Goal: Task Accomplishment & Management: Manage account settings

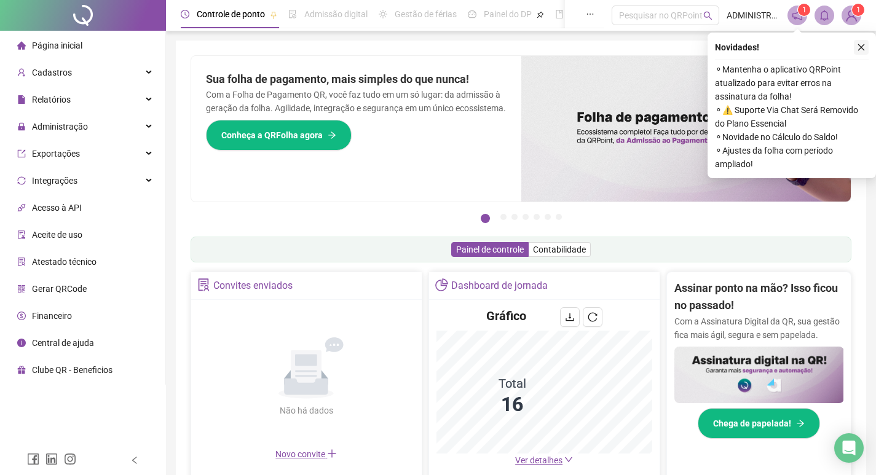
click at [861, 49] on icon "close" at bounding box center [861, 47] width 9 height 9
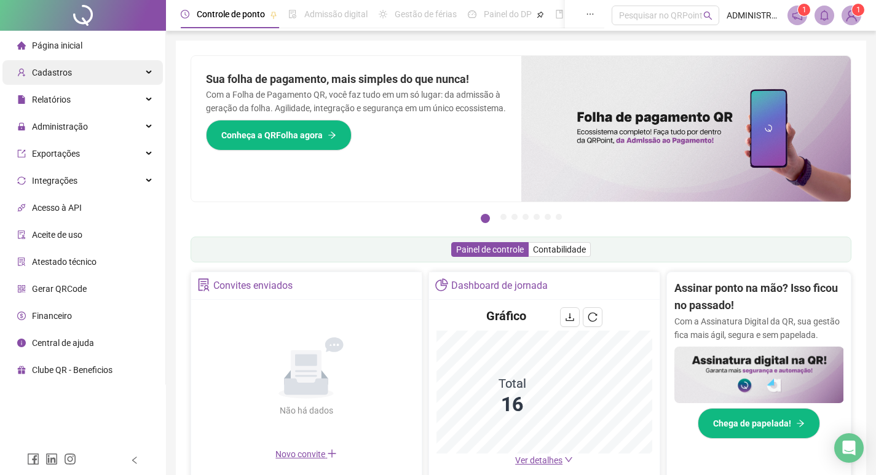
click at [81, 74] on div "Cadastros" at bounding box center [82, 72] width 160 height 25
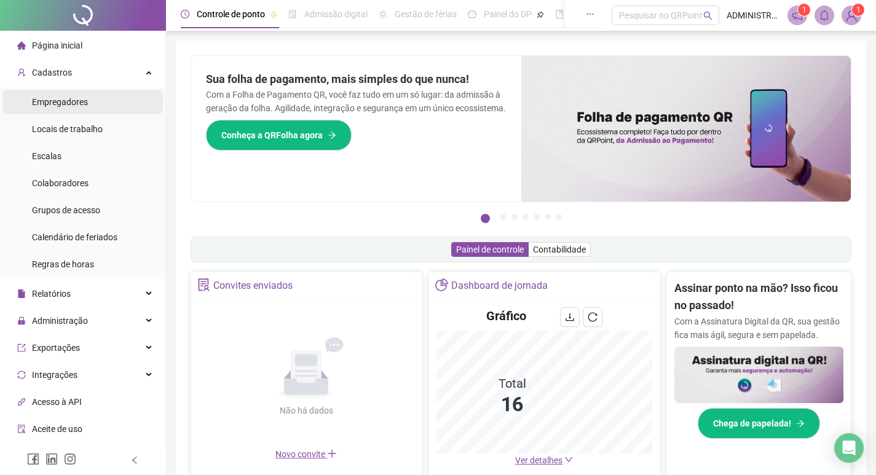
click at [79, 98] on span "Empregadores" at bounding box center [60, 102] width 56 height 10
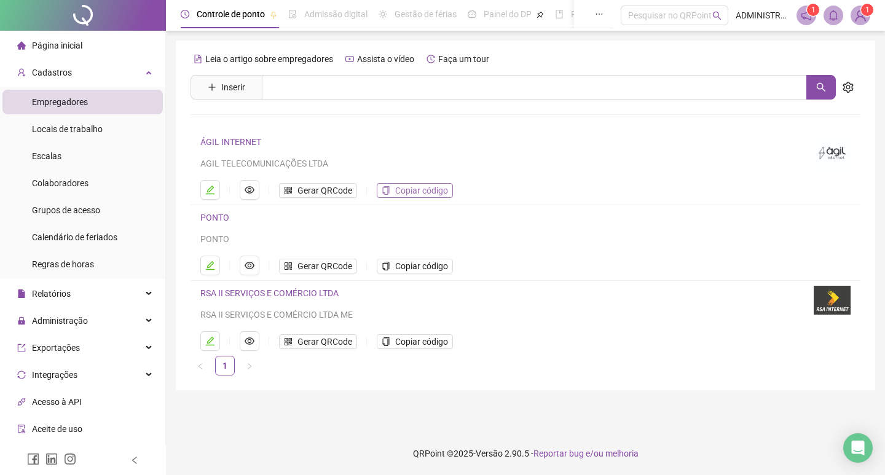
click at [430, 193] on span "Copiar código" at bounding box center [421, 191] width 53 height 14
click at [74, 176] on div "Colaboradores" at bounding box center [60, 183] width 57 height 25
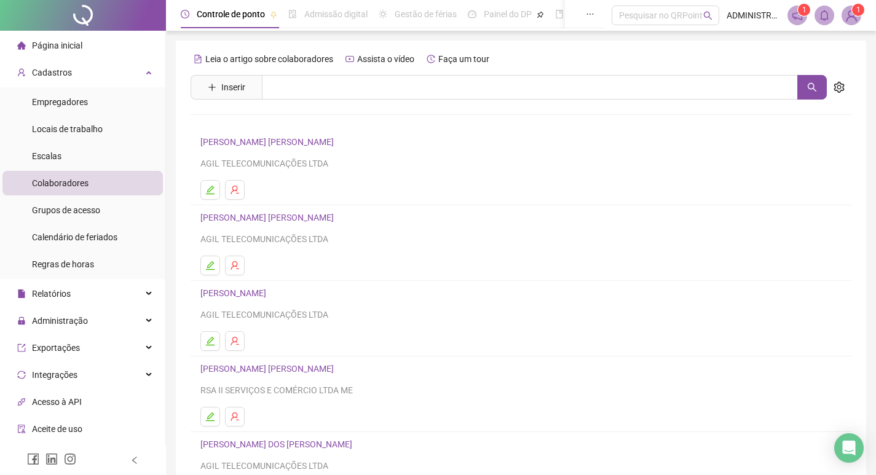
click at [279, 221] on link "[PERSON_NAME] [PERSON_NAME]" at bounding box center [268, 218] width 137 height 10
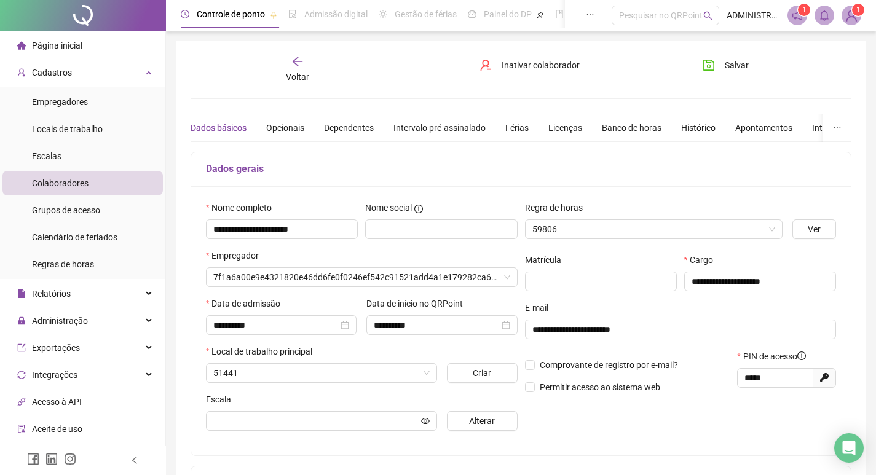
type input "*********"
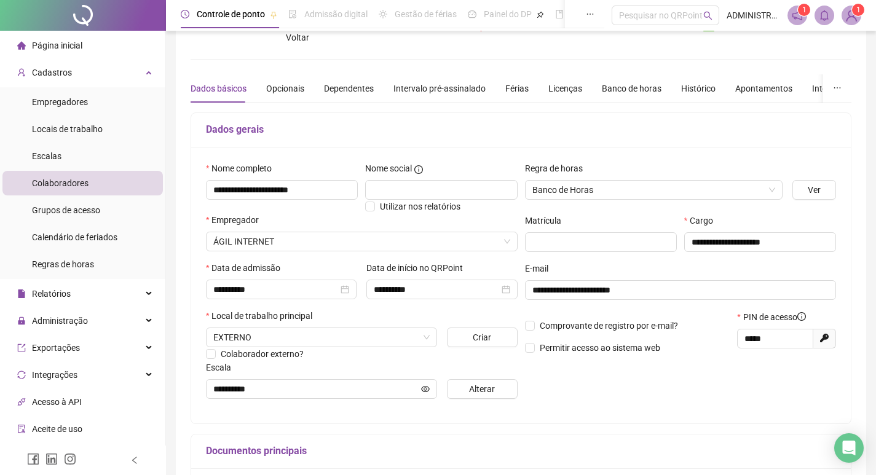
scroll to position [61, 0]
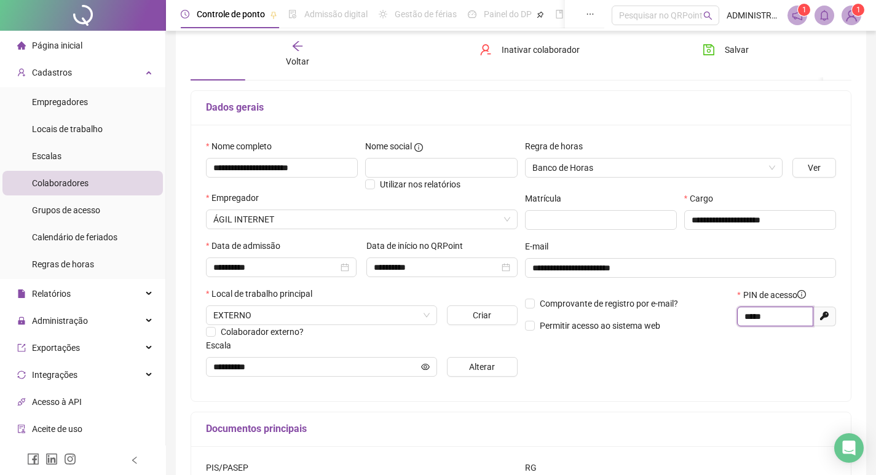
drag, startPoint x: 774, startPoint y: 317, endPoint x: 740, endPoint y: 315, distance: 34.5
click at [740, 315] on span "*****" at bounding box center [775, 317] width 76 height 20
click at [298, 49] on icon "arrow-left" at bounding box center [297, 46] width 12 height 12
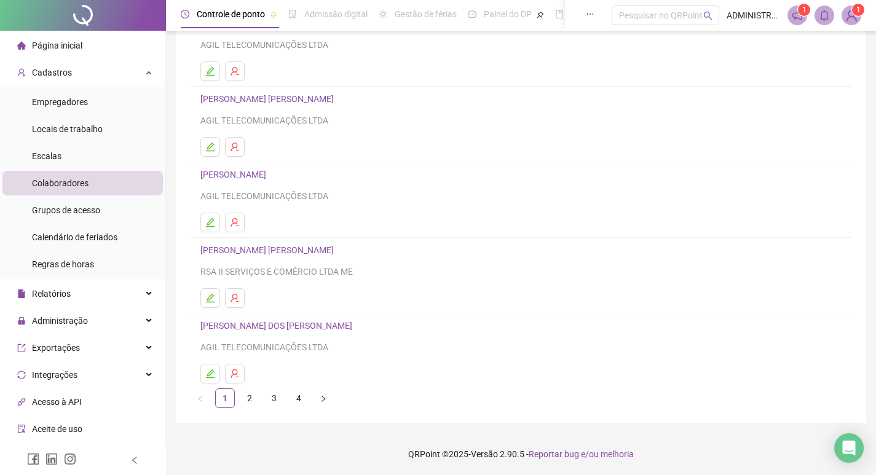
scroll to position [119, 0]
click at [272, 397] on link "3" at bounding box center [274, 398] width 18 height 18
click at [254, 251] on link "[PERSON_NAME] [PERSON_NAME]" at bounding box center [268, 250] width 137 height 10
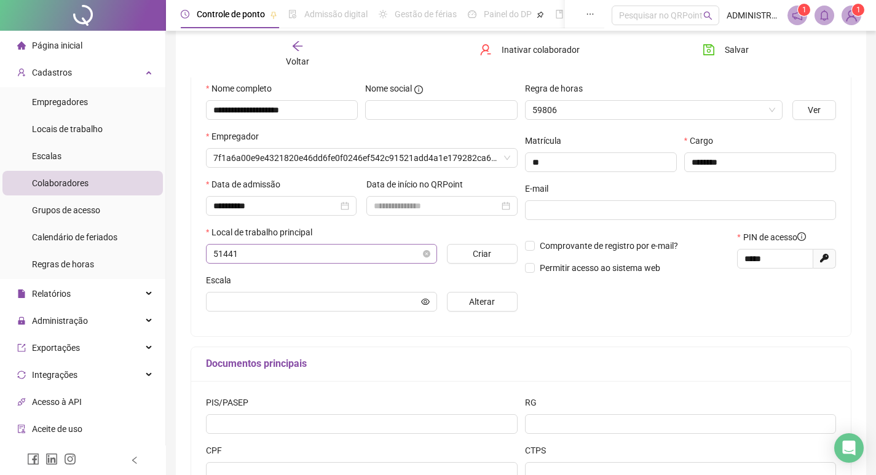
scroll to position [125, 0]
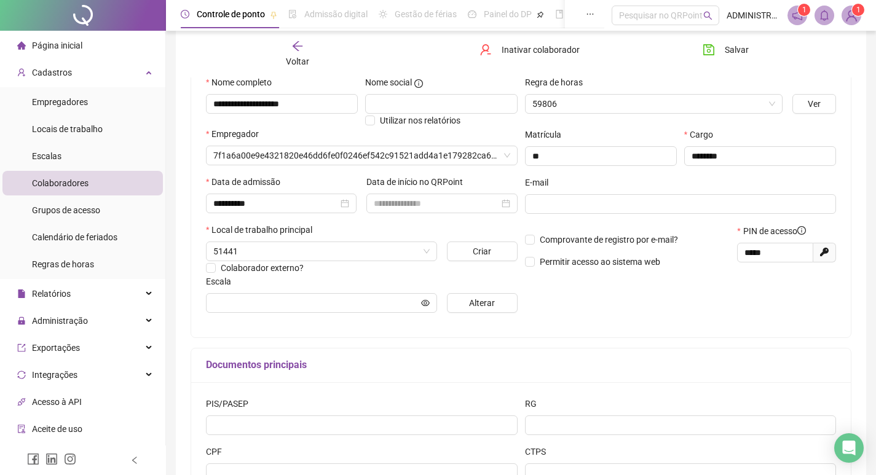
type input "*********"
